Goal: Information Seeking & Learning: Learn about a topic

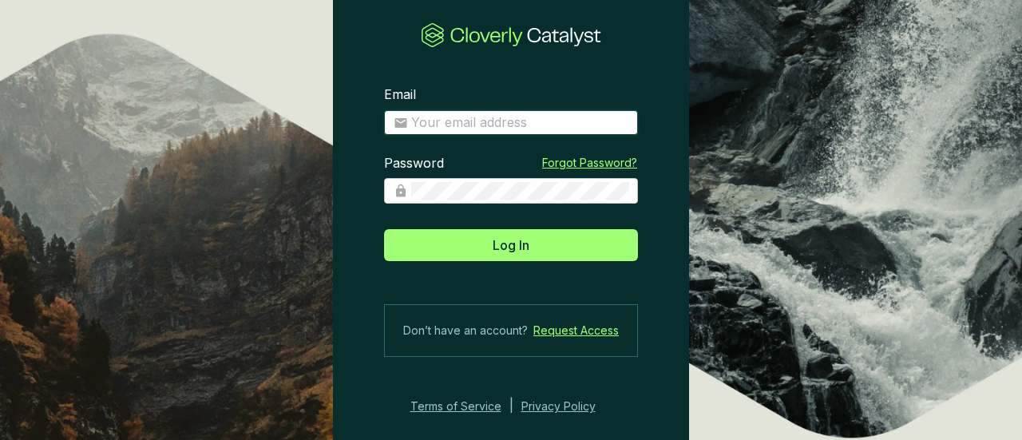
click at [510, 122] on input "Email" at bounding box center [519, 123] width 217 height 18
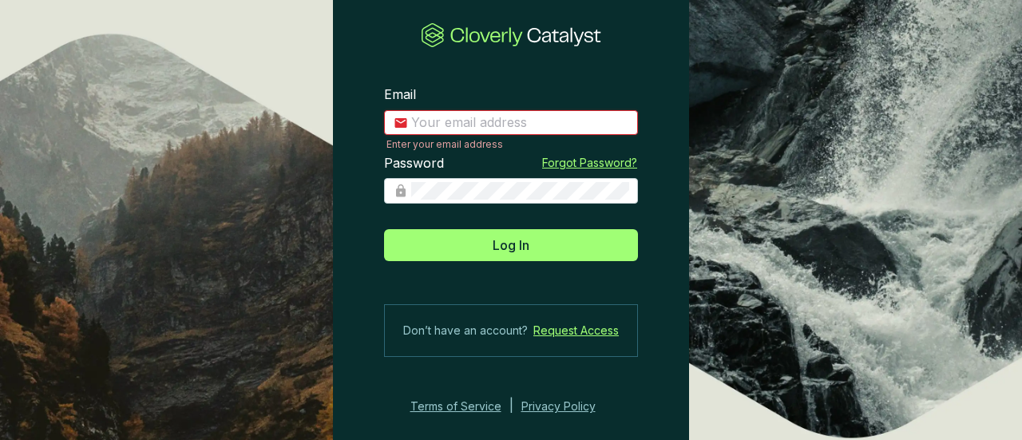
type input "esorvino@indigoag.com"
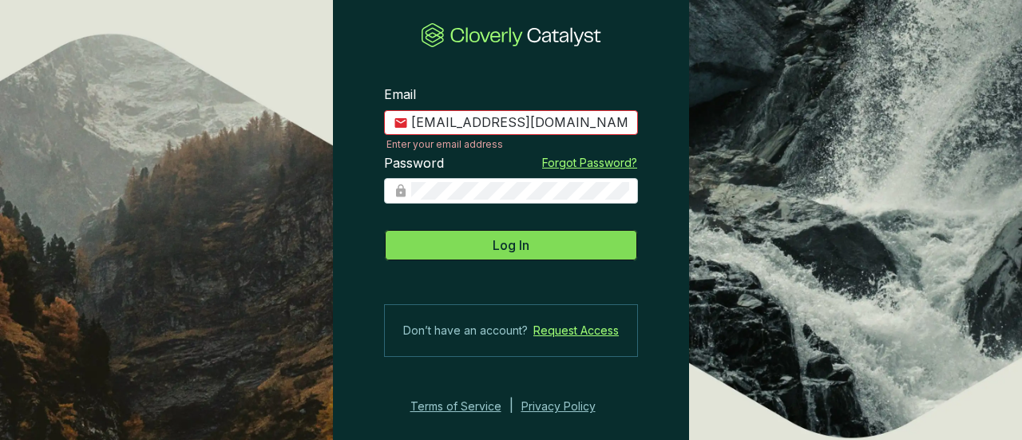
click at [514, 247] on span "Log In" at bounding box center [511, 245] width 37 height 19
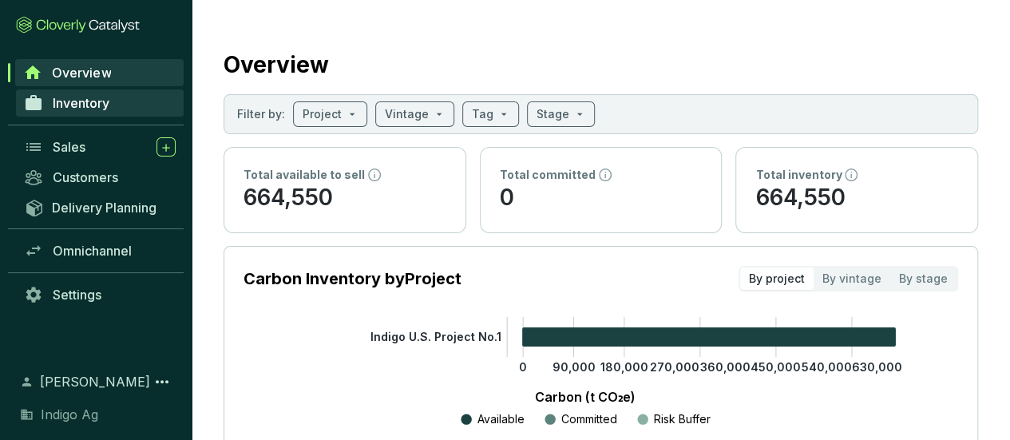
click at [97, 110] on span "Inventory" at bounding box center [81, 103] width 57 height 16
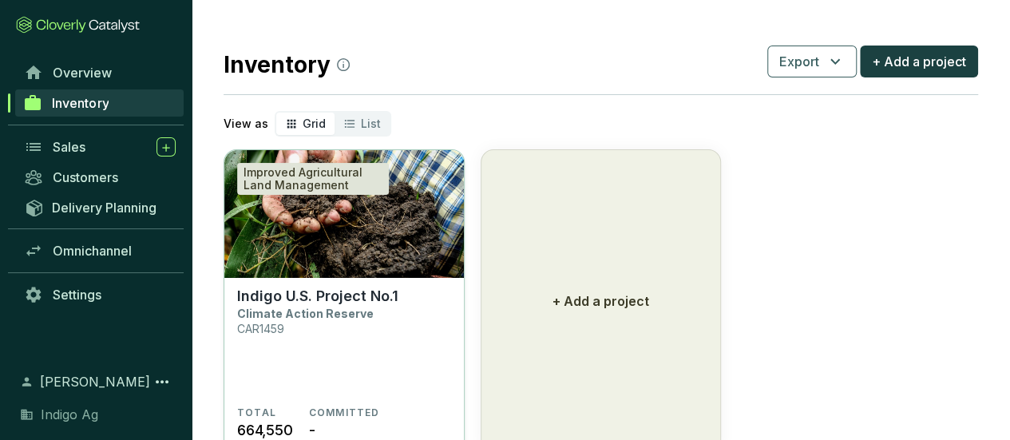
click at [343, 325] on section "Indigo U.S. Project No.1 Climate Action Reserve CAR1459" at bounding box center [344, 347] width 214 height 119
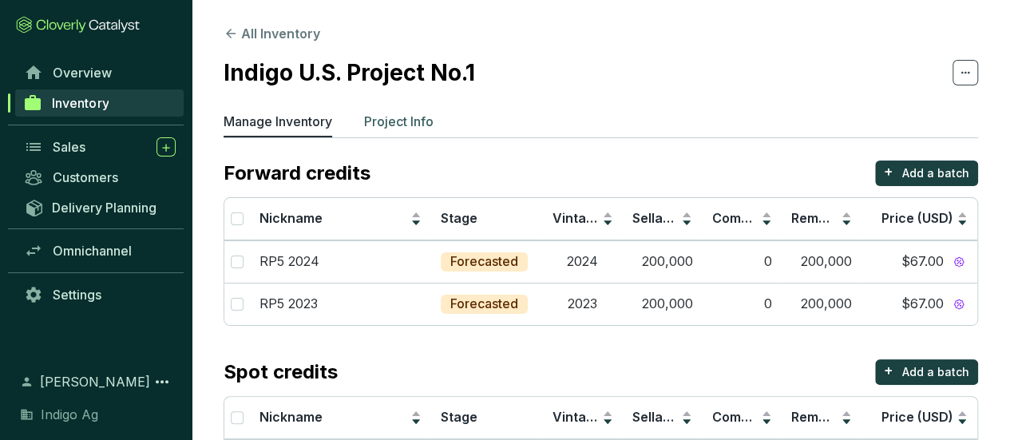
click at [414, 121] on p "Project Info" at bounding box center [398, 121] width 69 height 19
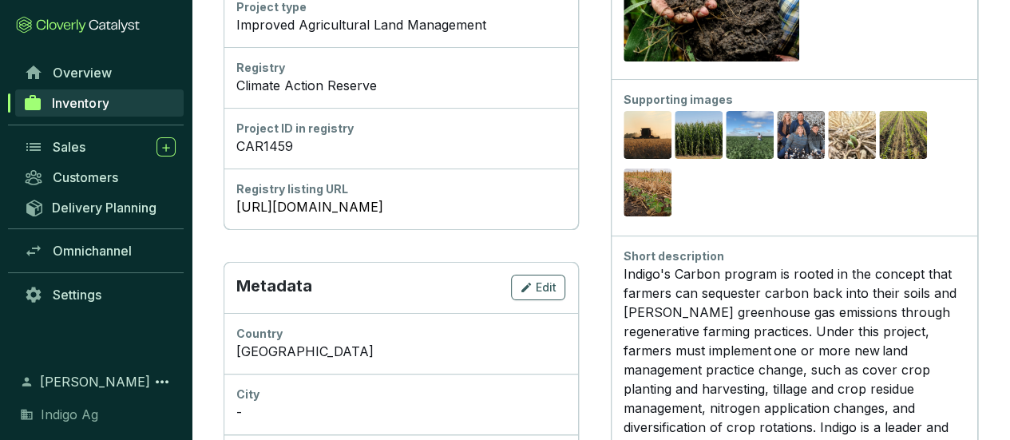
scroll to position [329, 0]
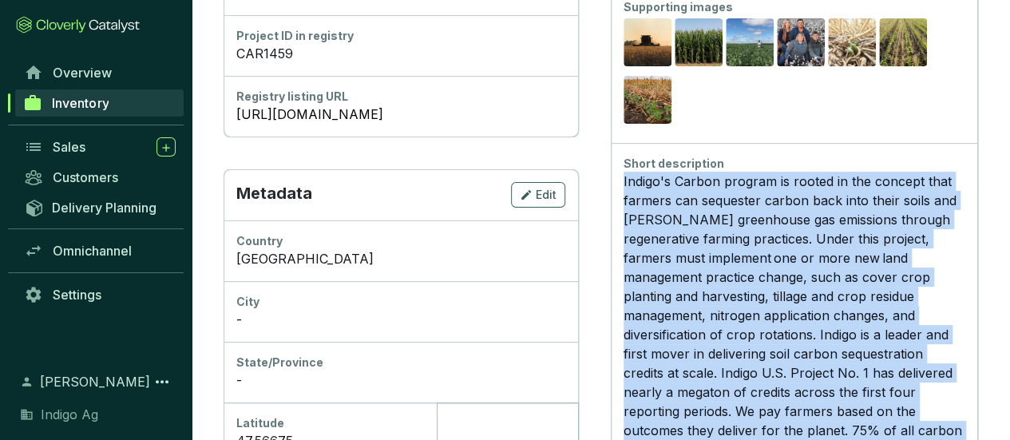
scroll to position [422, 0]
click at [724, 272] on div "Indigo's Carbon program is rooted in the concept that farmers can sequester car…" at bounding box center [794, 362] width 341 height 383
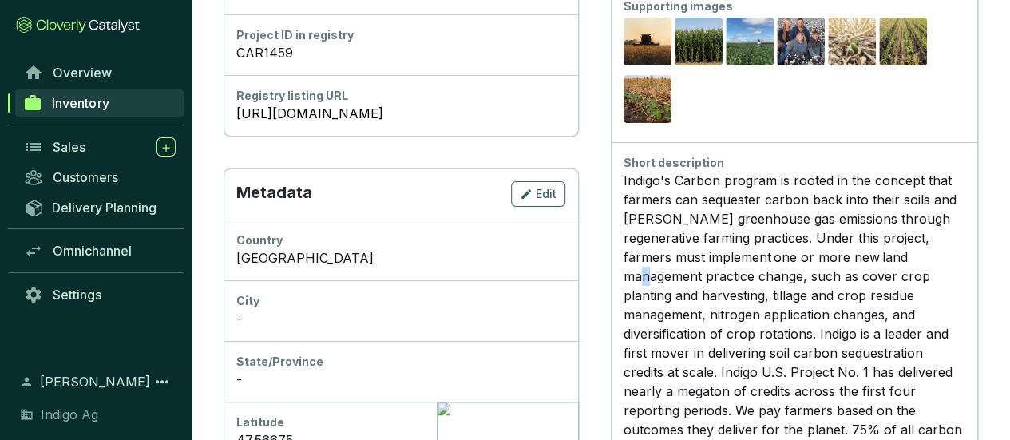
click at [724, 272] on div "Indigo's Carbon program is rooted in the concept that farmers can sequester car…" at bounding box center [794, 362] width 341 height 383
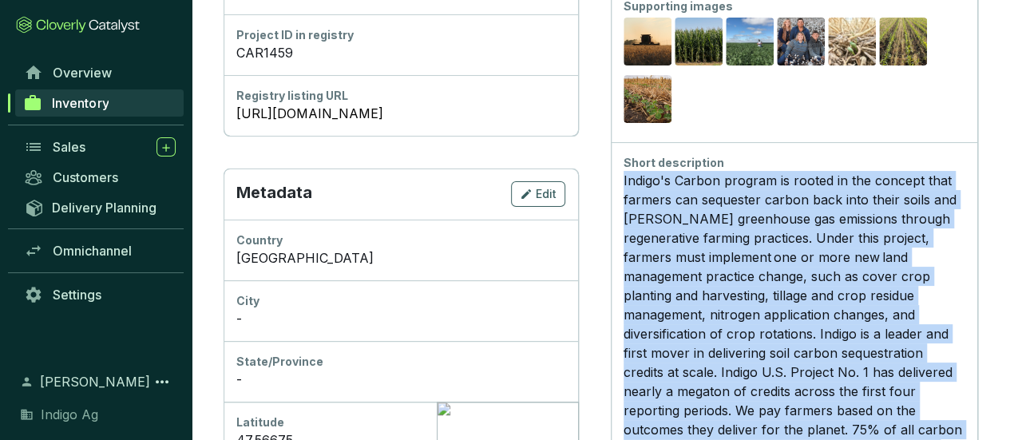
click at [724, 272] on div "Indigo's Carbon program is rooted in the concept that farmers can sequester car…" at bounding box center [794, 362] width 341 height 383
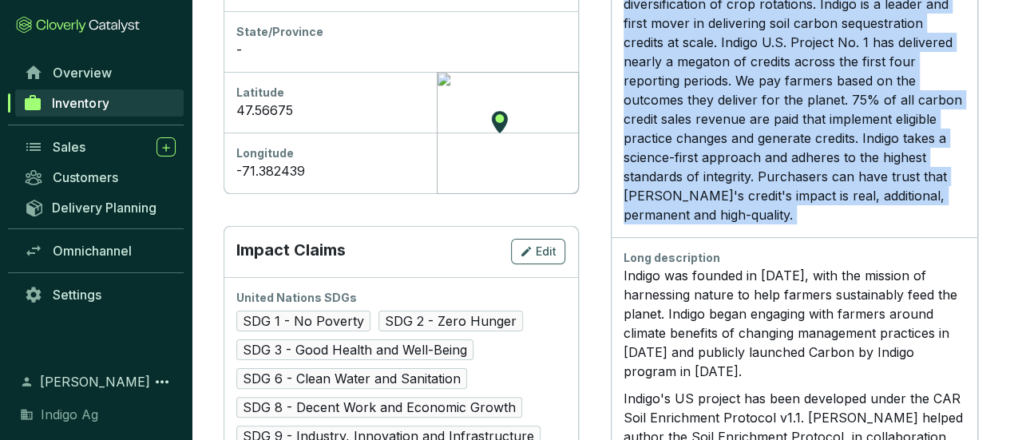
scroll to position [996, 0]
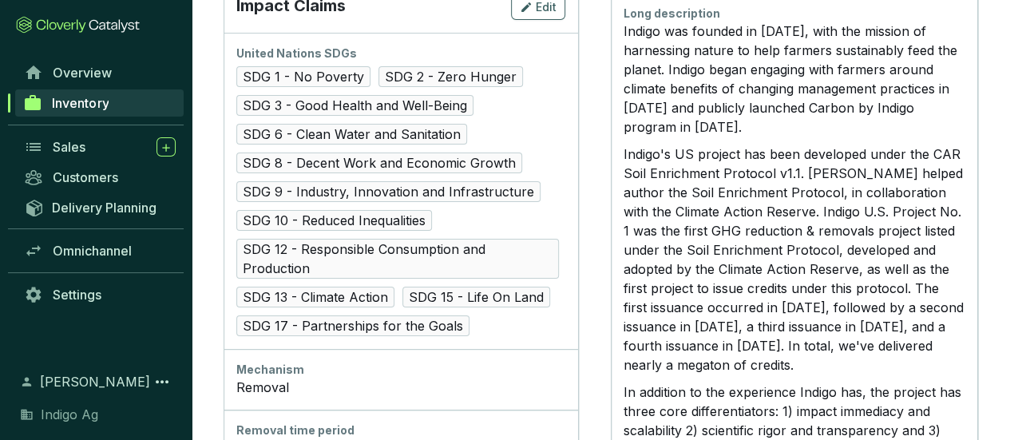
click at [724, 272] on p "Indigo's US project has been developed under the CAR Soil Enrichment Protocol v…" at bounding box center [794, 260] width 341 height 230
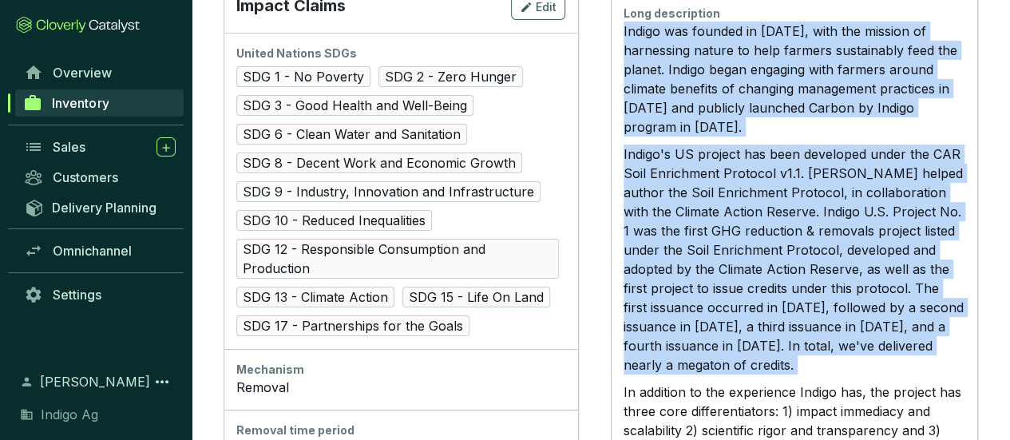
drag, startPoint x: 724, startPoint y: 272, endPoint x: 726, endPoint y: 121, distance: 151.0
click at [726, 121] on p "Indigo was founded in [DATE], with the mission of harnessing nature to help far…" at bounding box center [794, 79] width 341 height 115
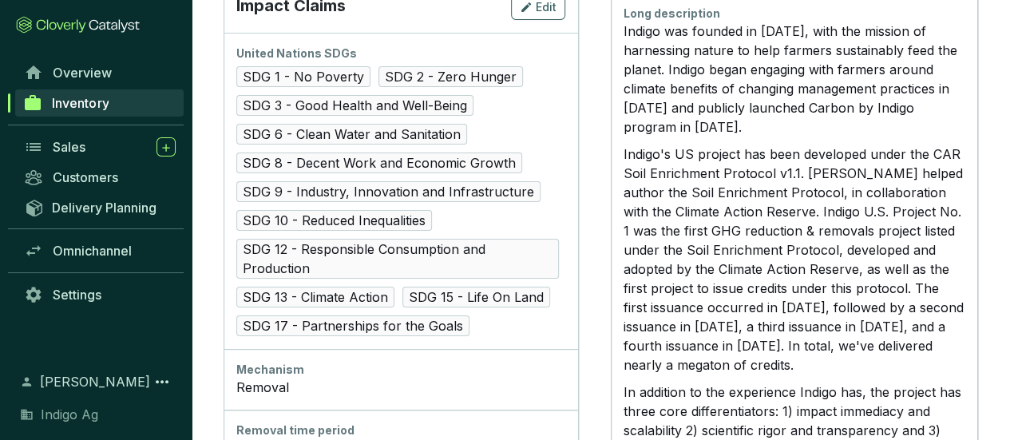
click at [704, 133] on p "Indigo was founded in [DATE], with the mission of harnessing nature to help far…" at bounding box center [794, 79] width 341 height 115
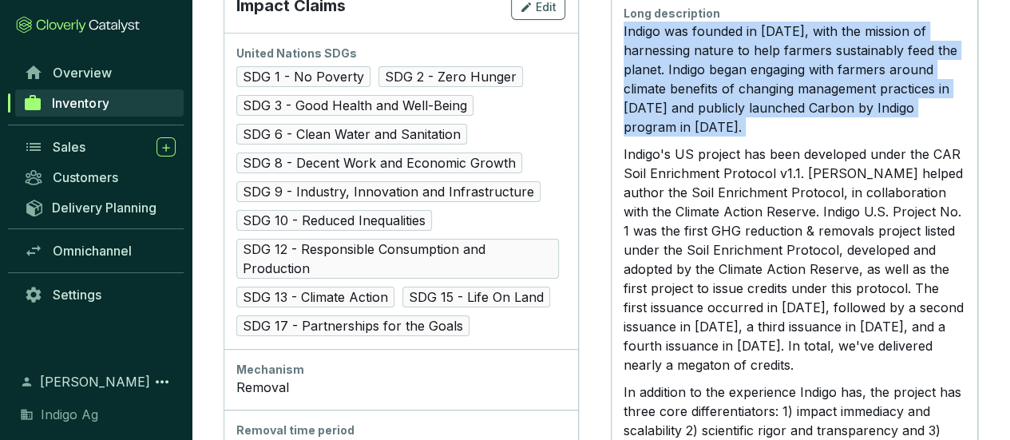
click at [704, 133] on p "Indigo was founded in [DATE], with the mission of harnessing nature to help far…" at bounding box center [794, 79] width 341 height 115
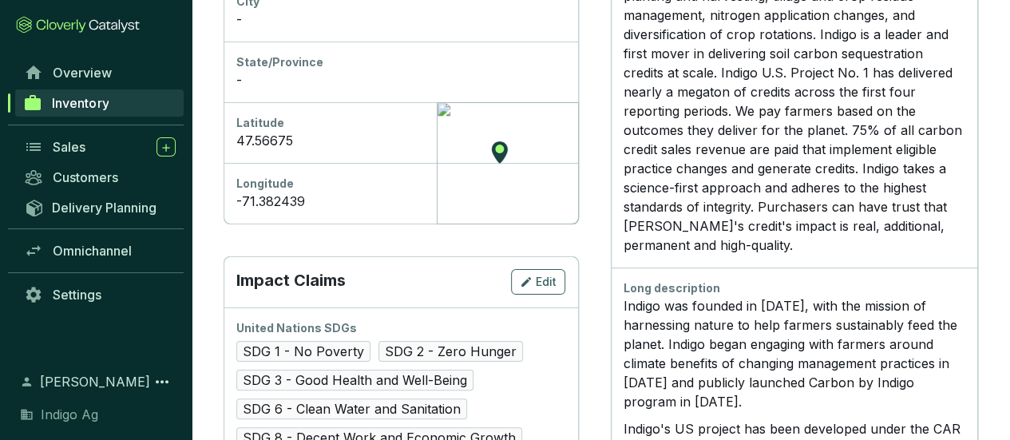
scroll to position [438, 0]
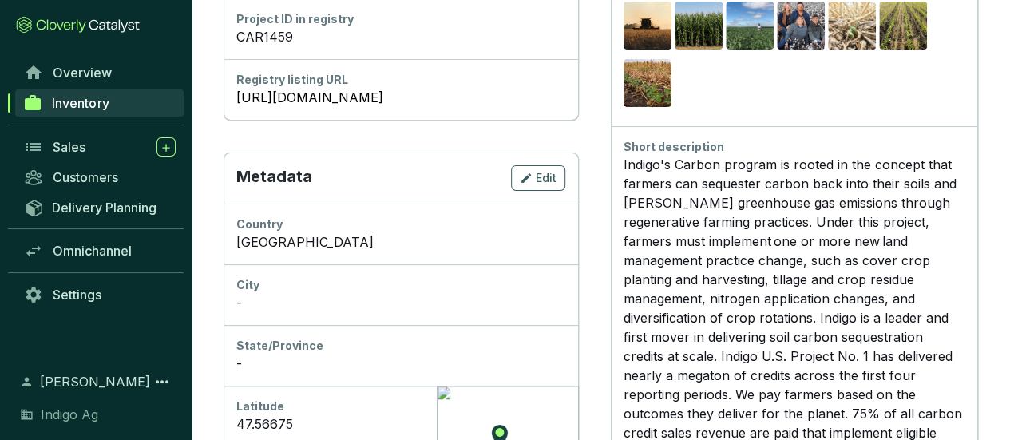
click at [724, 192] on div "Indigo's Carbon program is rooted in the concept that farmers can sequester car…" at bounding box center [794, 346] width 341 height 383
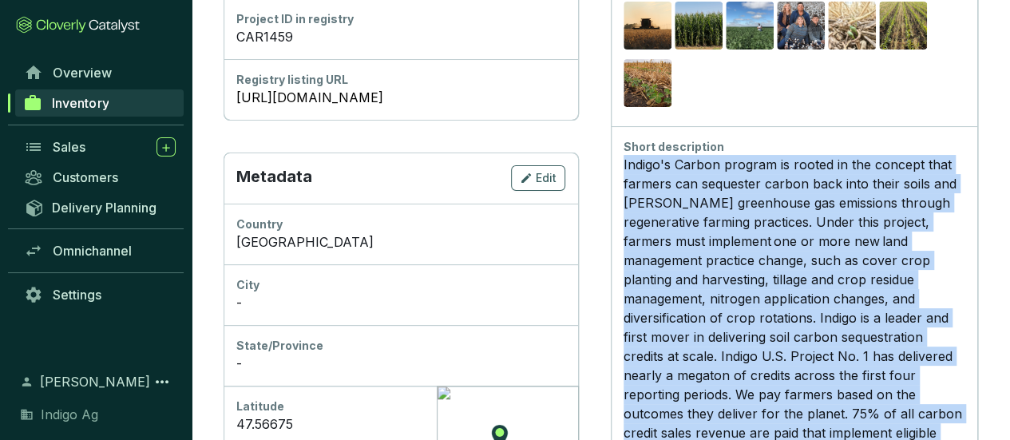
click at [724, 192] on div "Indigo's Carbon program is rooted in the concept that farmers can sequester car…" at bounding box center [794, 346] width 341 height 383
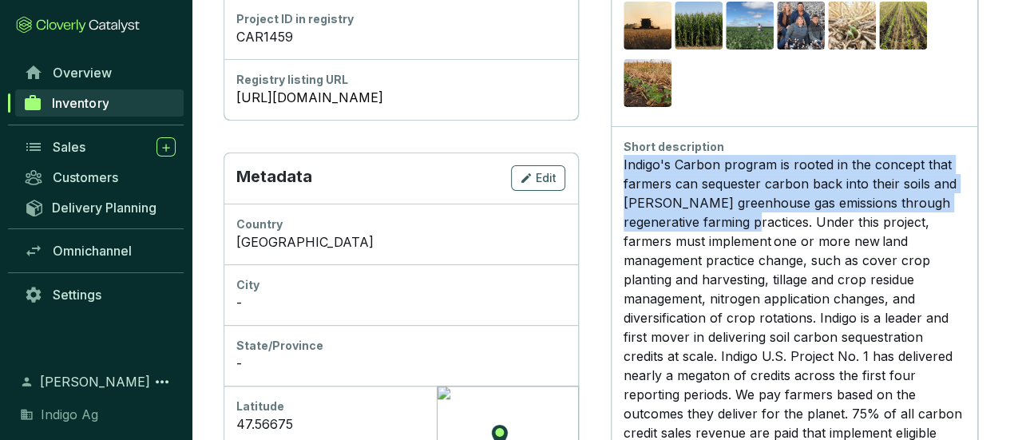
drag, startPoint x: 832, startPoint y: 224, endPoint x: 642, endPoint y: 167, distance: 198.6
click at [642, 167] on div "Short description Indigo's Carbon program is rooted in the concept that farmers…" at bounding box center [794, 338] width 367 height 425
copy div "Indigo's Carbon program is rooted in the concept that farmers can sequester car…"
